Goal: Task Accomplishment & Management: Use online tool/utility

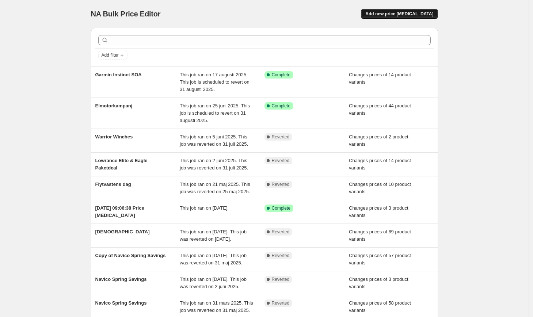
click at [416, 15] on span "Add new price change job" at bounding box center [399, 14] width 68 height 6
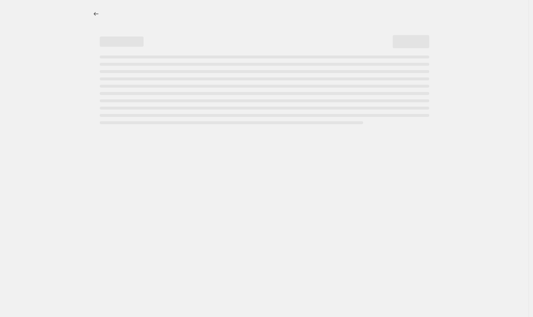
select select "percentage"
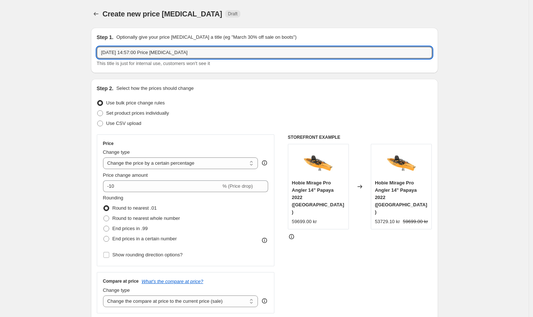
drag, startPoint x: 204, startPoint y: 52, endPoint x: 93, endPoint y: 43, distance: 111.4
click at [96, 43] on div "Step 1. Optionally give your price change job a title (eg "March 30% off sale o…" at bounding box center [264, 50] width 347 height 45
type input "Autumn Deals"
click at [152, 114] on span "Set product prices individually" at bounding box center [137, 112] width 63 height 5
click at [98, 111] on input "Set product prices individually" at bounding box center [97, 110] width 0 height 0
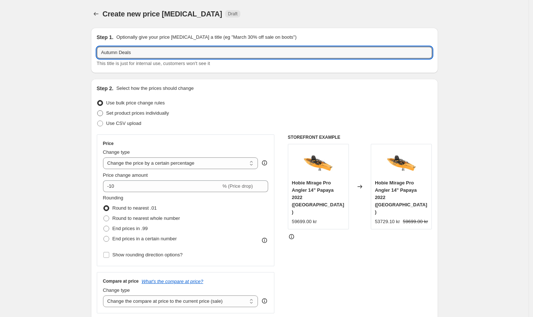
radio input "true"
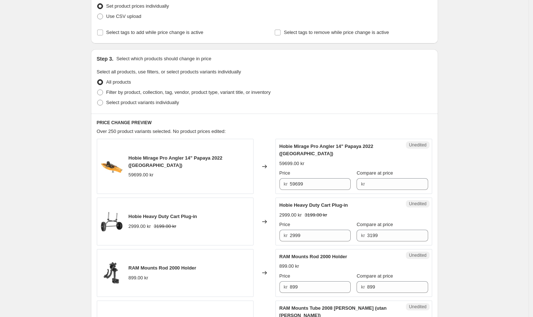
scroll to position [106, 0]
click at [154, 94] on span "Filter by product, collection, tag, vendor, product type, variant title, or inv…" at bounding box center [188, 92] width 164 height 5
click at [98, 91] on input "Filter by product, collection, tag, vendor, product type, variant title, or inv…" at bounding box center [97, 90] width 0 height 0
radio input "true"
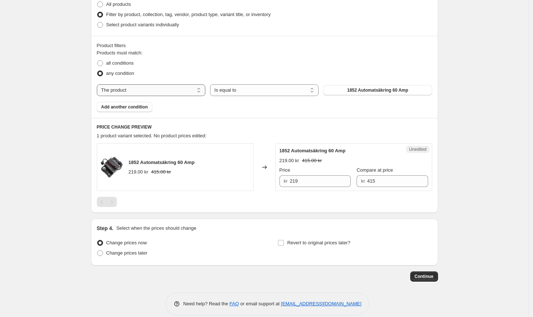
scroll to position [185, 0]
click at [153, 83] on div "Products must match: all conditions any condition The product The product's col…" at bounding box center [264, 80] width 335 height 63
click at [155, 86] on select "The product The product's collection The product's tag The product's vendor The…" at bounding box center [151, 90] width 108 height 12
select select "collection"
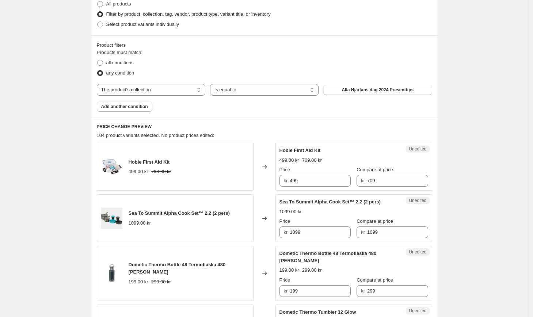
click at [364, 89] on span "Alla Hjärtans dag 2024 Presenttips" at bounding box center [378, 90] width 72 height 6
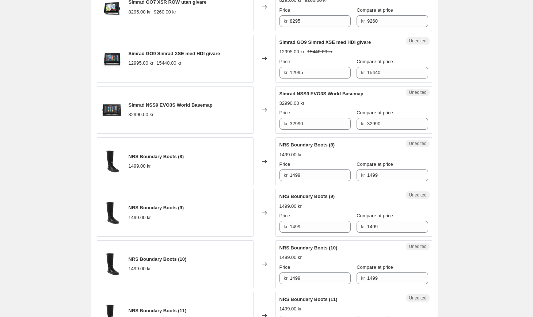
scroll to position [1215, 0]
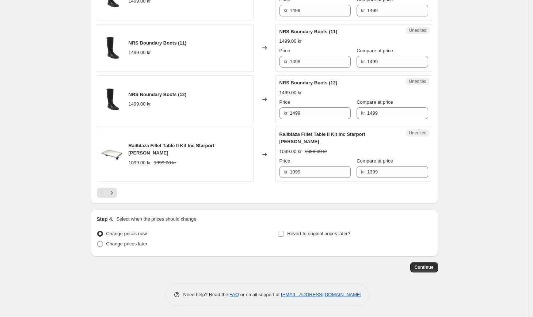
click at [145, 244] on span "Change prices later" at bounding box center [126, 243] width 41 height 5
click at [98, 241] on input "Change prices later" at bounding box center [97, 241] width 0 height 0
radio input "true"
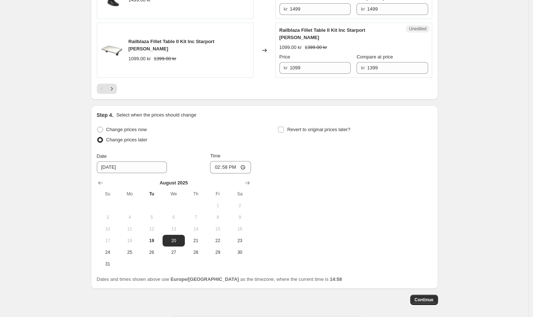
scroll to position [1351, 0]
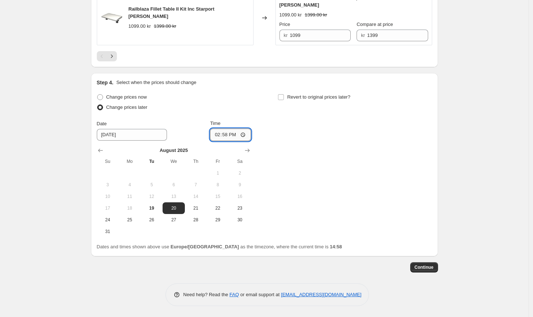
click at [225, 135] on input "14:58" at bounding box center [230, 135] width 41 height 12
type input "16:00"
click at [308, 107] on div "Revert to original prices later?" at bounding box center [355, 103] width 154 height 22
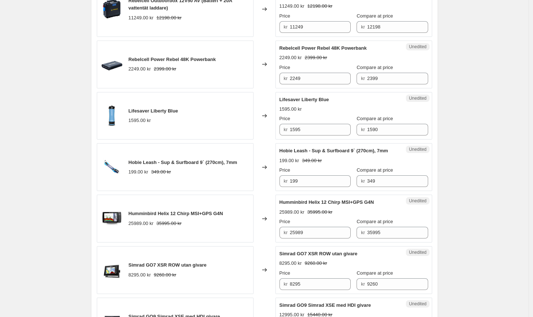
scroll to position [681, 0]
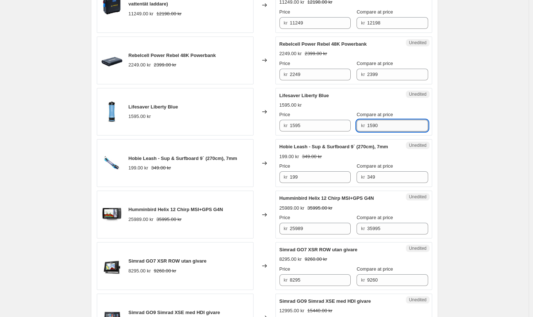
click at [382, 125] on input "1590" at bounding box center [397, 126] width 61 height 12
type input "1595"
click at [474, 136] on div "Create new price change job. This page is ready Create new price change job Dra…" at bounding box center [264, 149] width 529 height 1661
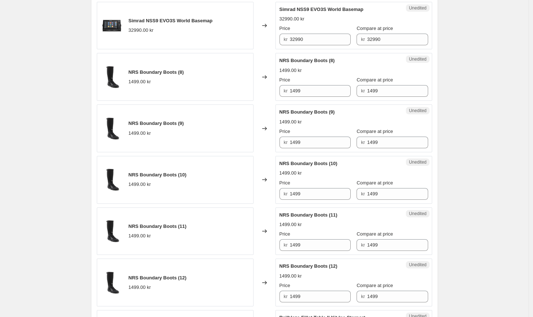
scroll to position [1351, 0]
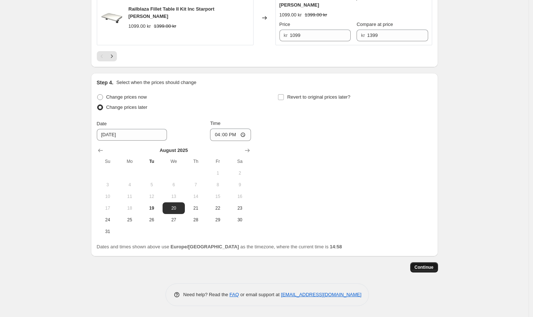
click at [422, 268] on span "Continue" at bounding box center [424, 267] width 19 height 6
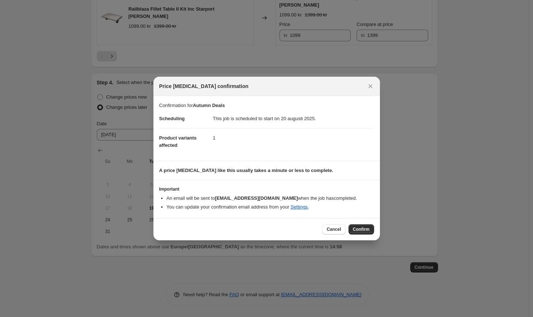
click at [371, 230] on button "Confirm" at bounding box center [361, 229] width 26 height 10
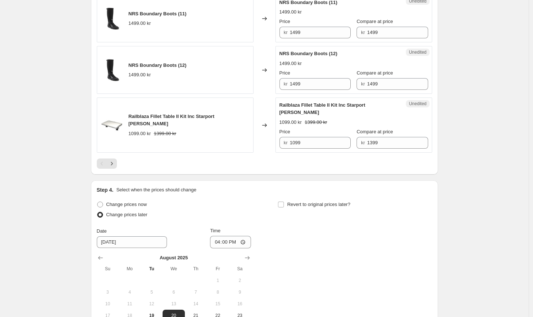
scroll to position [1396, 0]
